Goal: Task Accomplishment & Management: Use online tool/utility

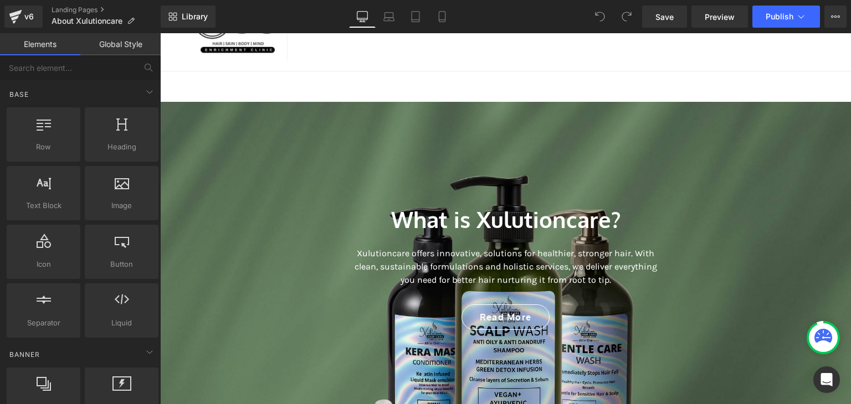
scroll to position [24, 0]
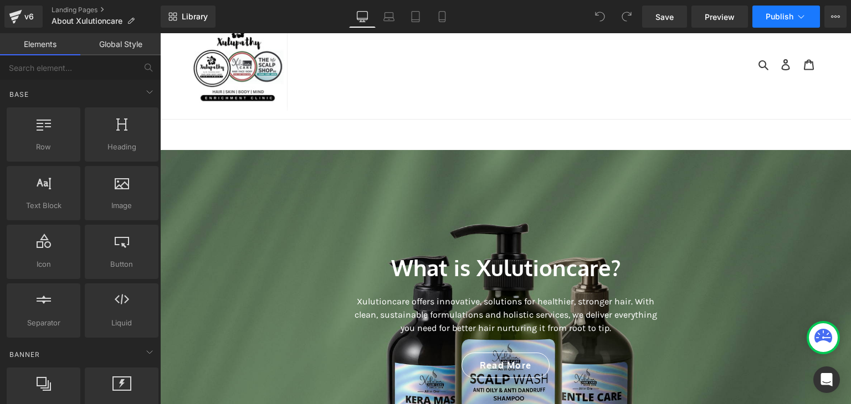
click at [782, 13] on span "Publish" at bounding box center [780, 16] width 28 height 9
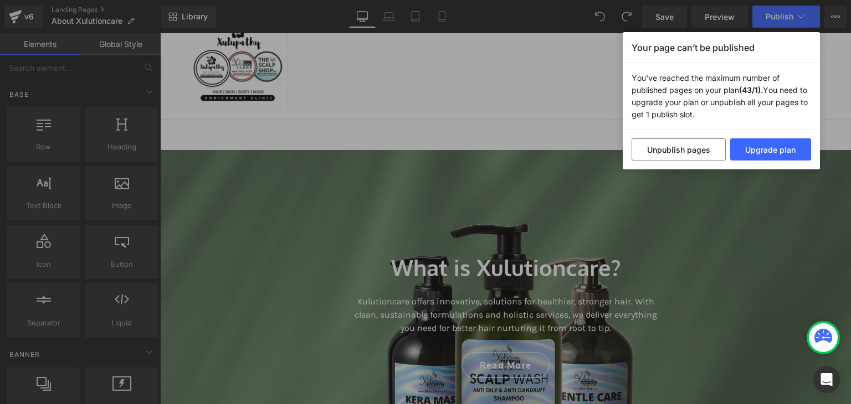
click at [688, 180] on div "Your page can’t be published You've reached the maximum number of published pag…" at bounding box center [425, 202] width 851 height 404
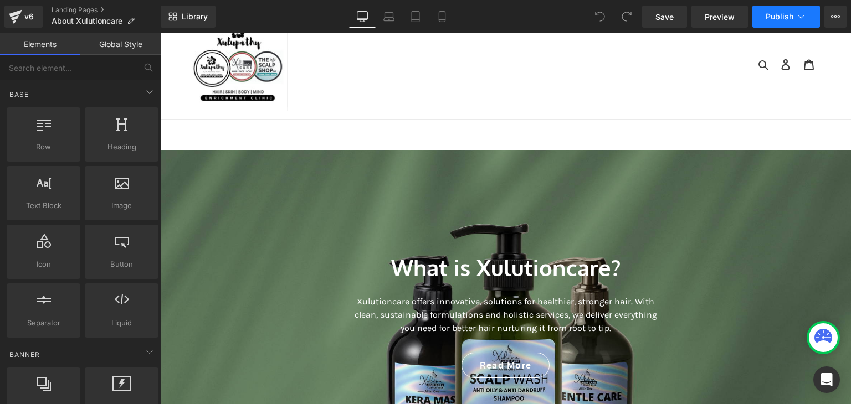
click at [802, 18] on icon at bounding box center [801, 16] width 11 height 11
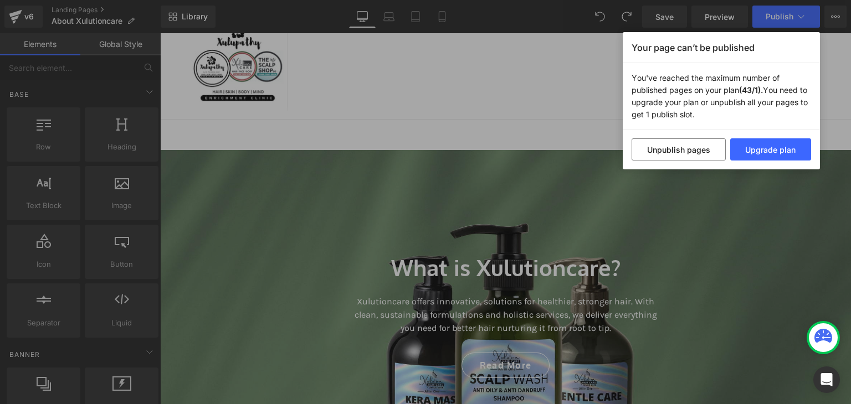
click at [696, 230] on div "Your page can’t be published You've reached the maximum number of published pag…" at bounding box center [425, 202] width 851 height 404
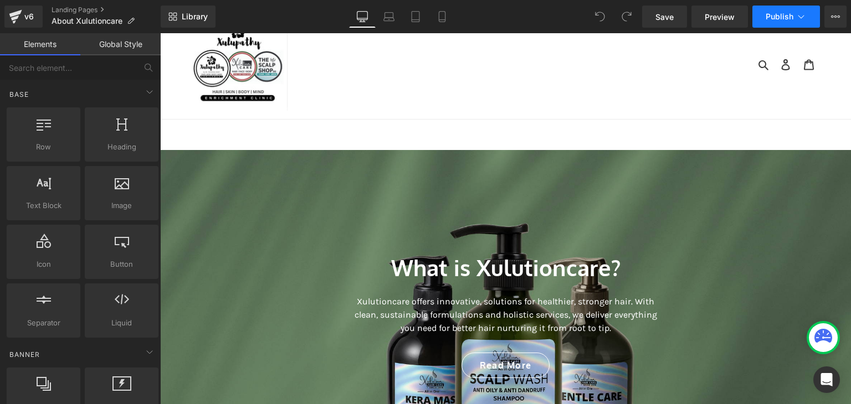
click at [773, 22] on button "Publish" at bounding box center [786, 17] width 68 height 22
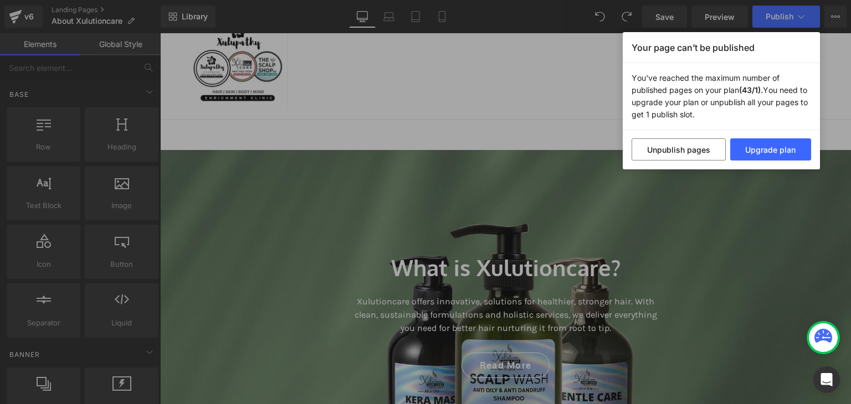
click at [705, 177] on div "Your page can’t be published You've reached the maximum number of published pag…" at bounding box center [425, 202] width 851 height 404
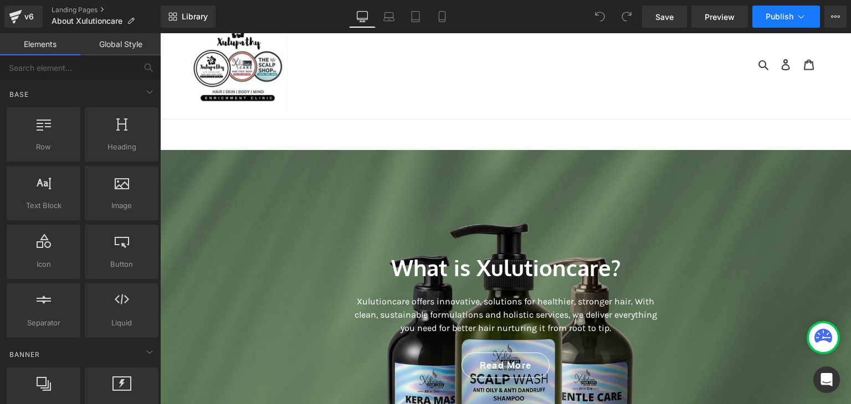
click at [758, 16] on button "Publish" at bounding box center [786, 17] width 68 height 22
